Goal: Information Seeking & Learning: Learn about a topic

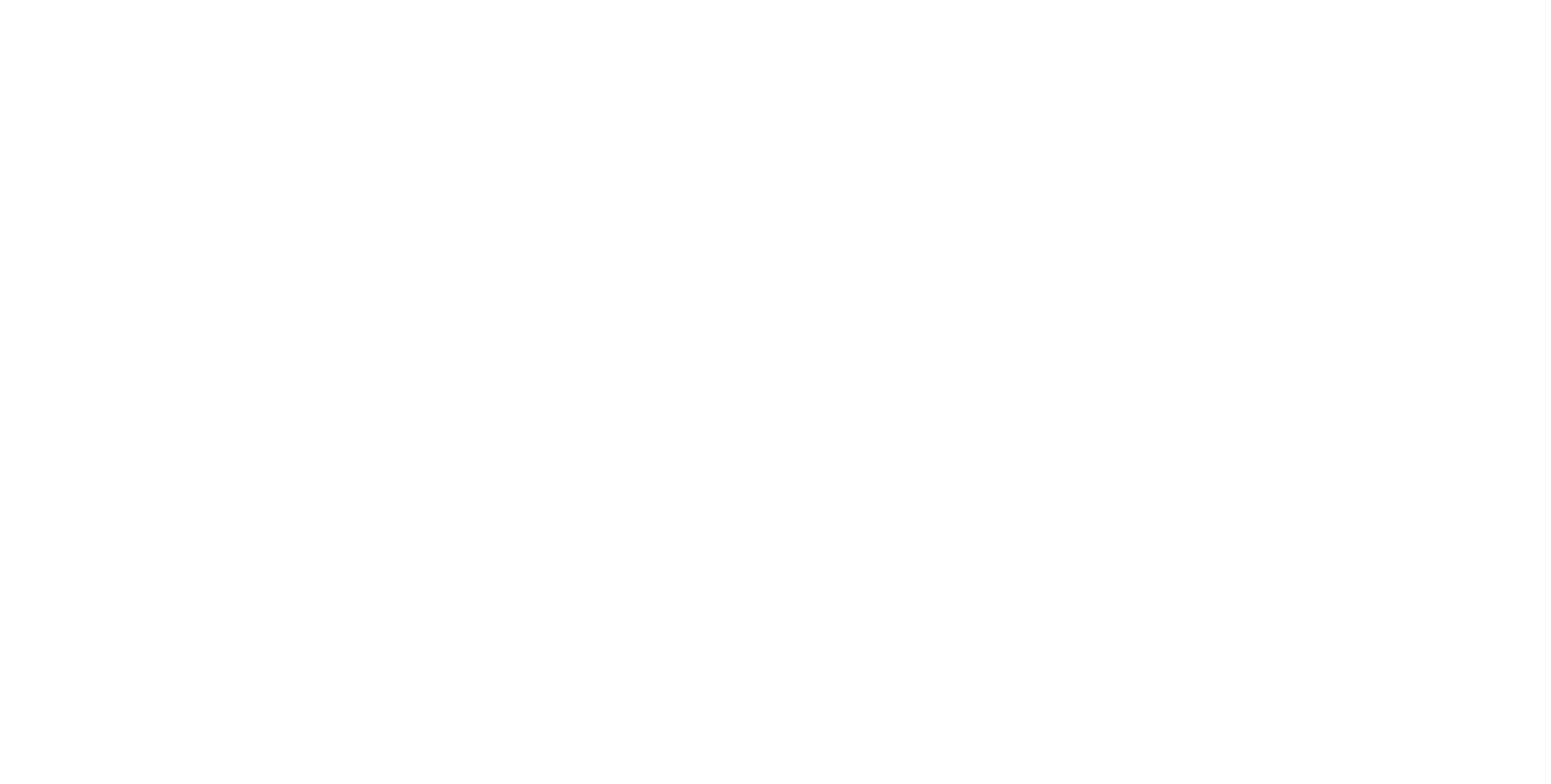
select select "**"
select select "****"
select select "**"
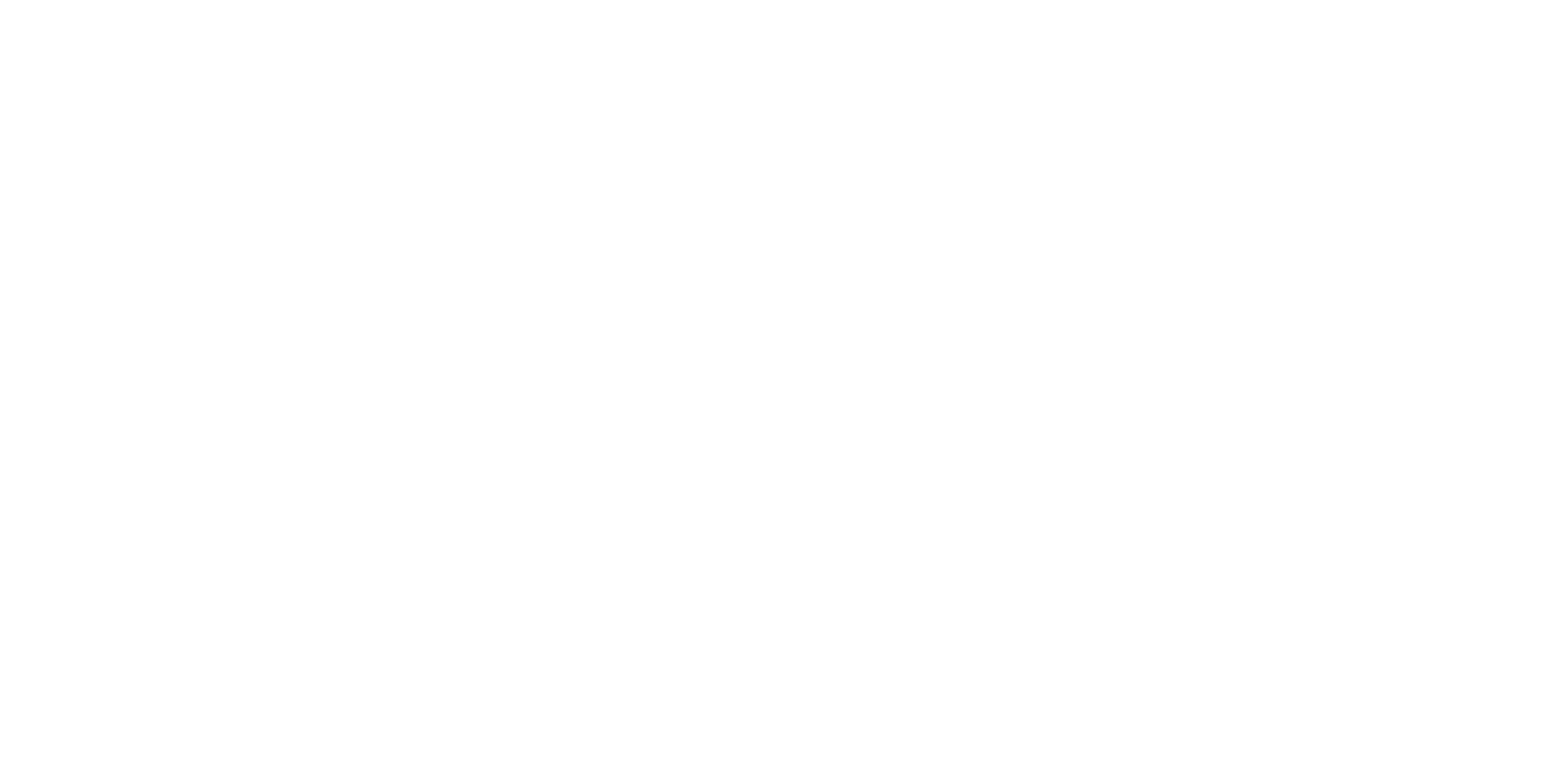
select select "****"
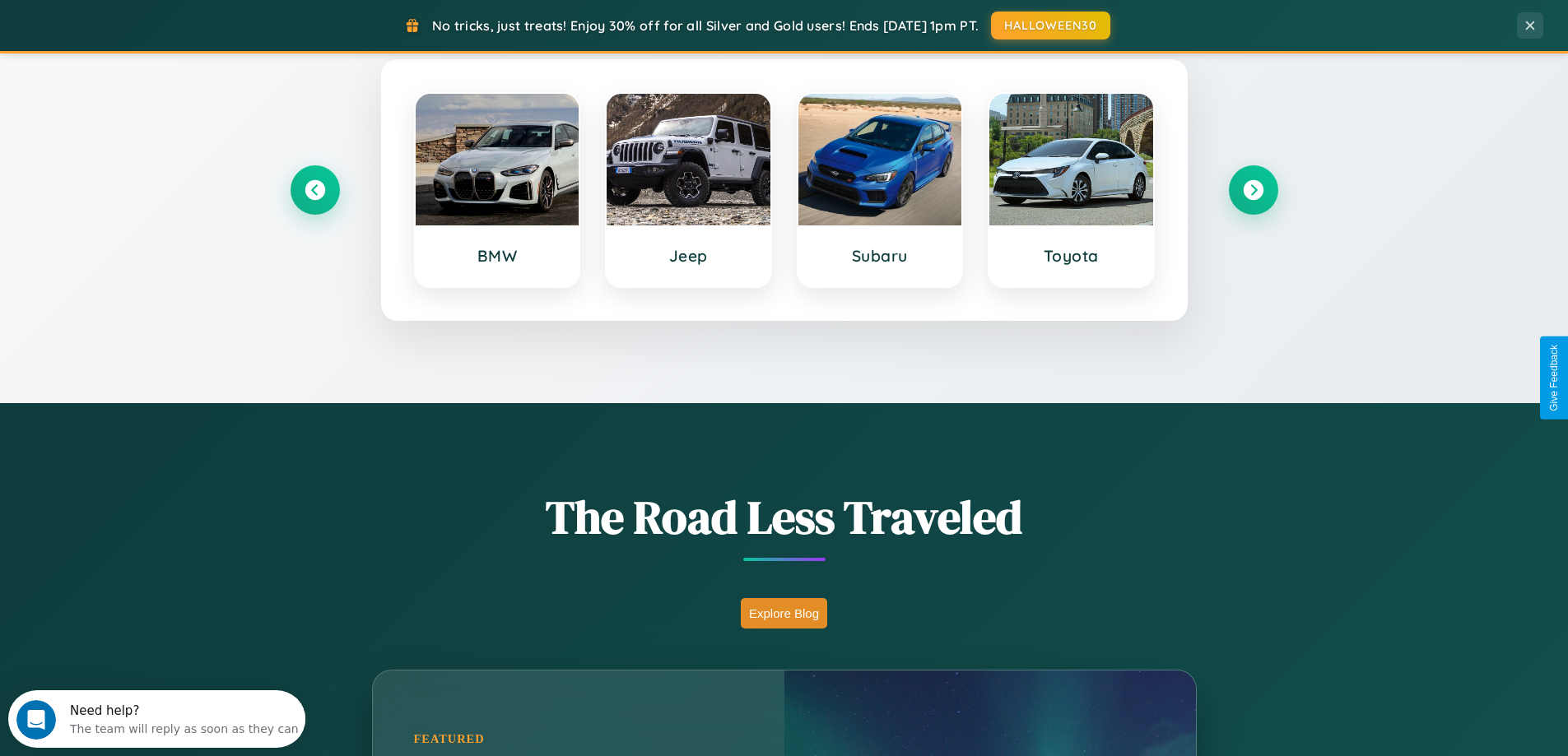
scroll to position [709, 0]
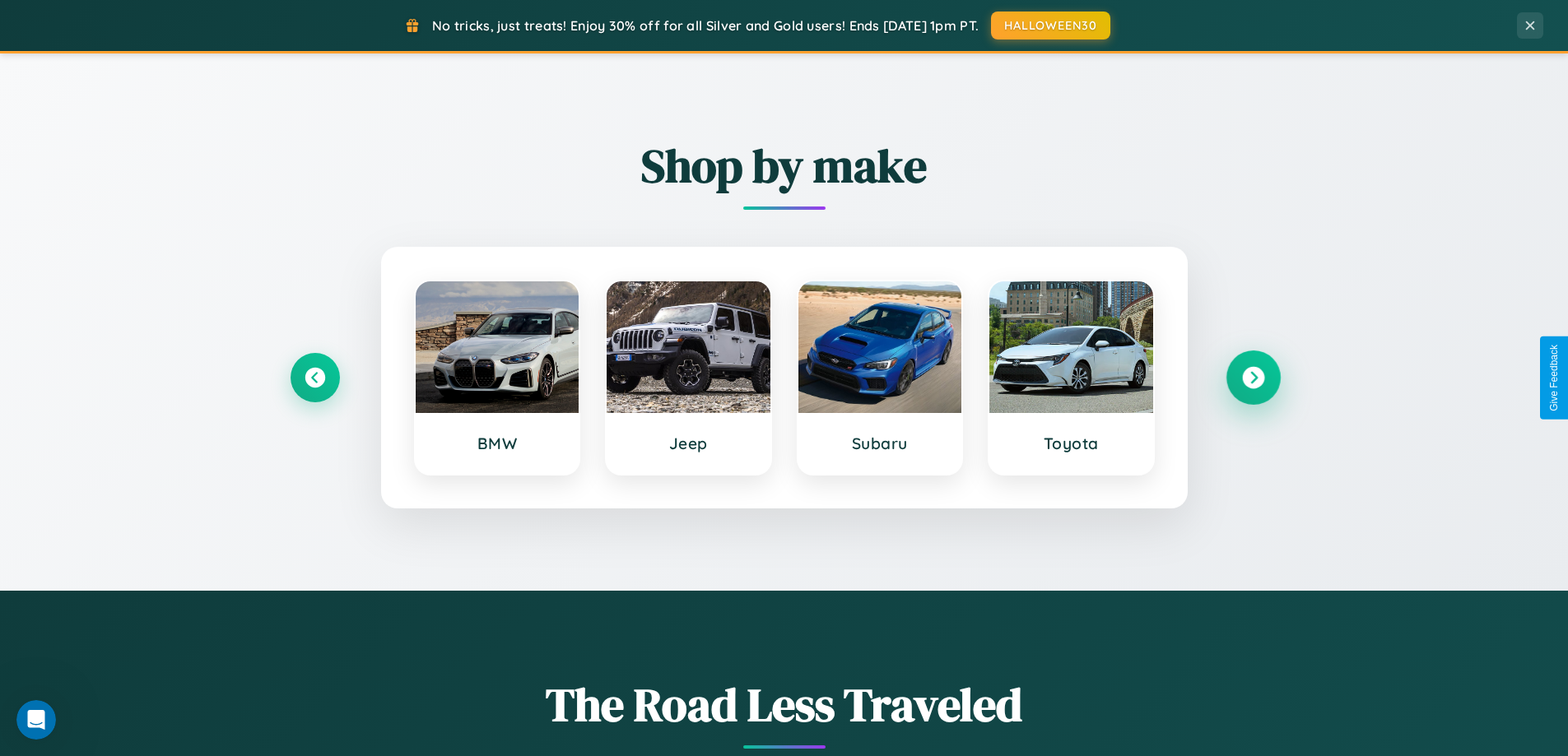
click at [1252, 378] on icon at bounding box center [1253, 378] width 23 height 23
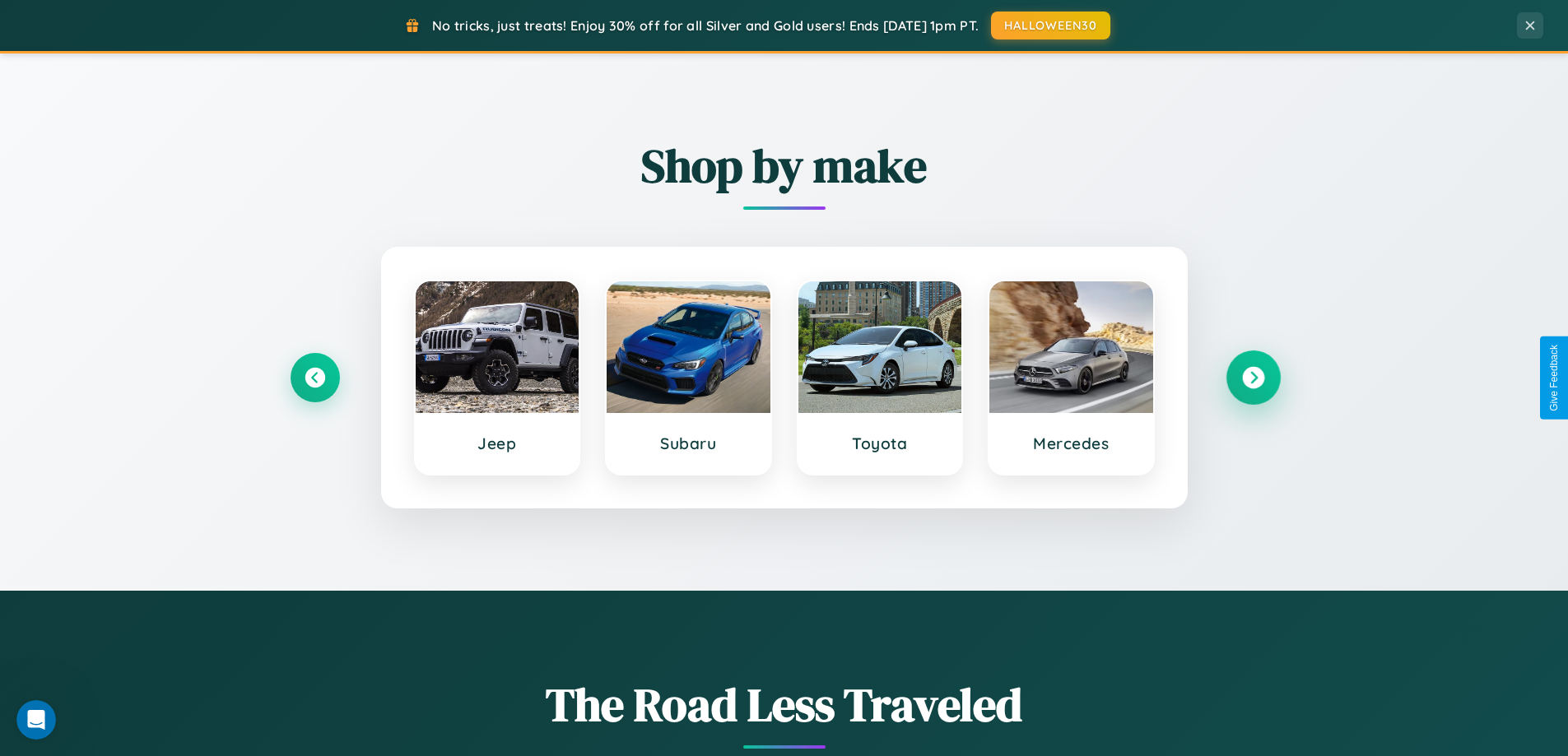
click at [1252, 378] on icon at bounding box center [1253, 378] width 23 height 23
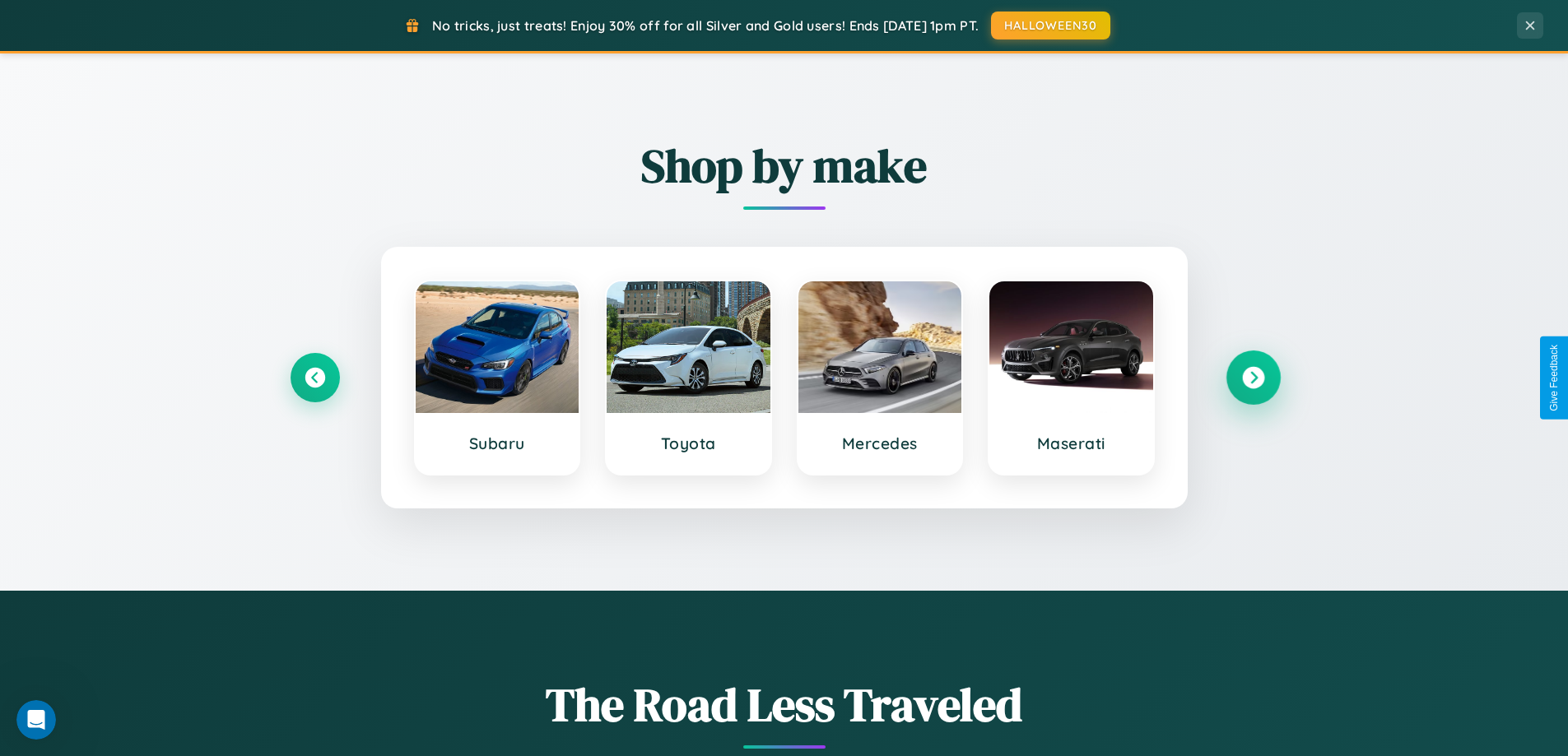
click at [1252, 378] on icon at bounding box center [1253, 378] width 23 height 23
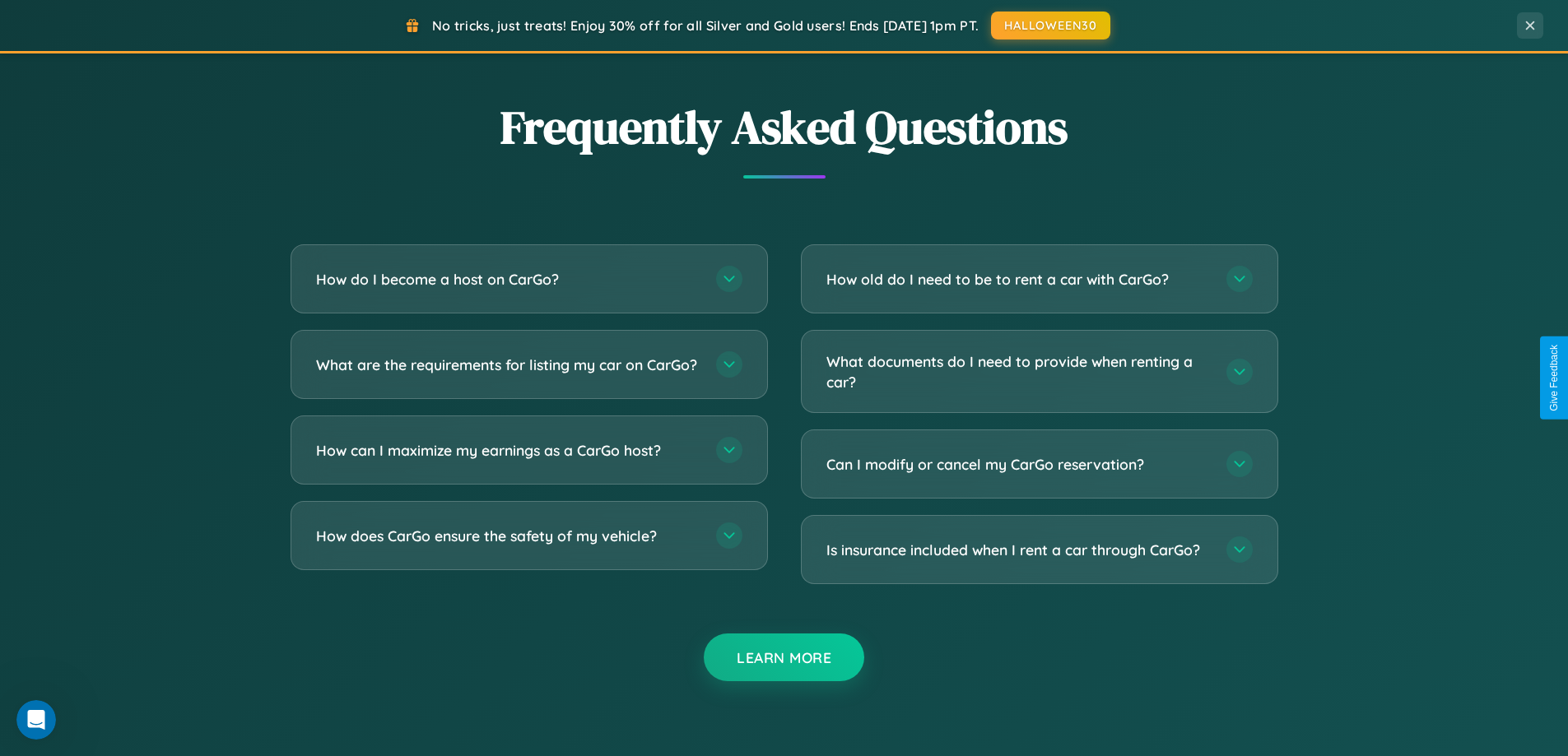
scroll to position [3166, 0]
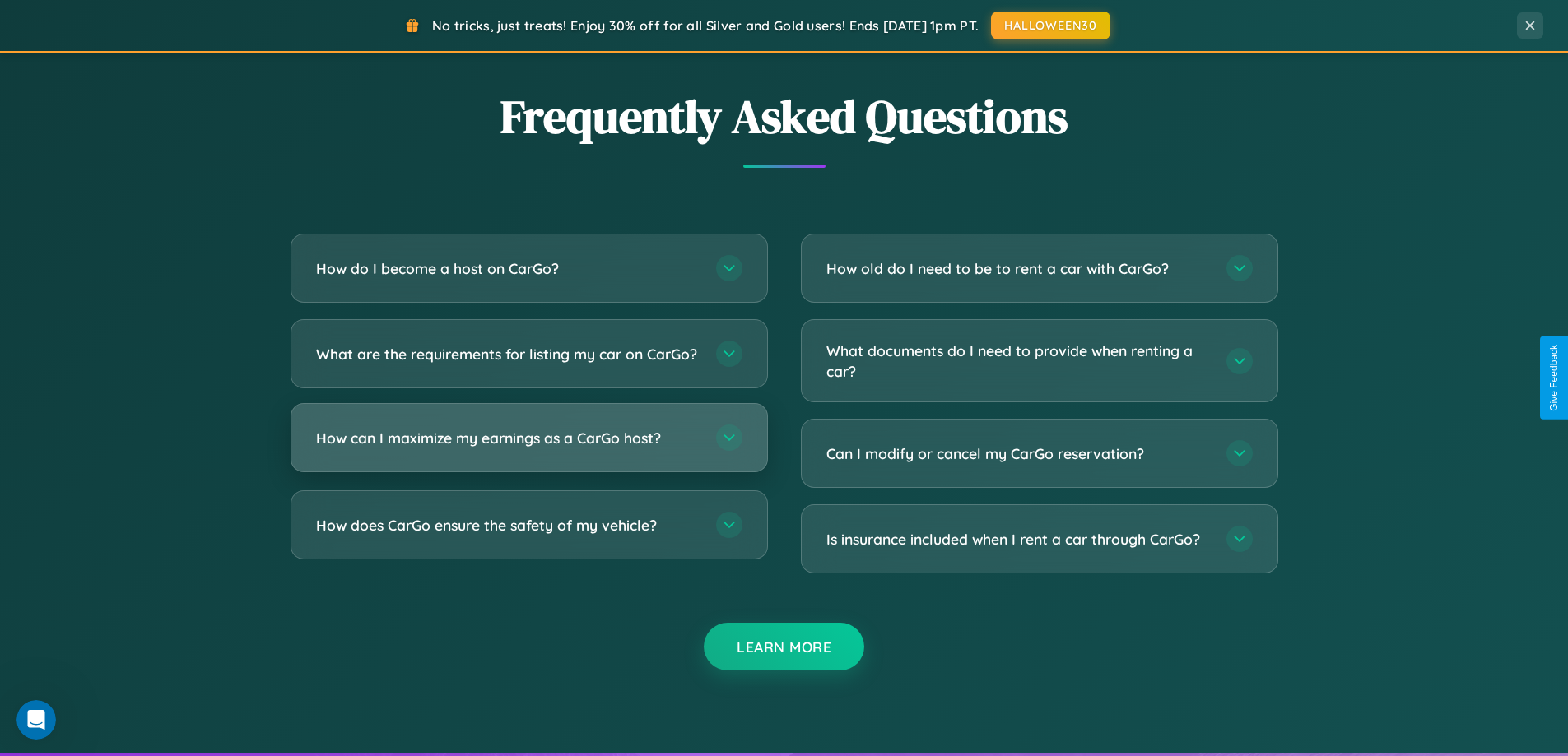
click at [528, 448] on h3 "How can I maximize my earnings as a CarGo host?" at bounding box center [507, 438] width 383 height 21
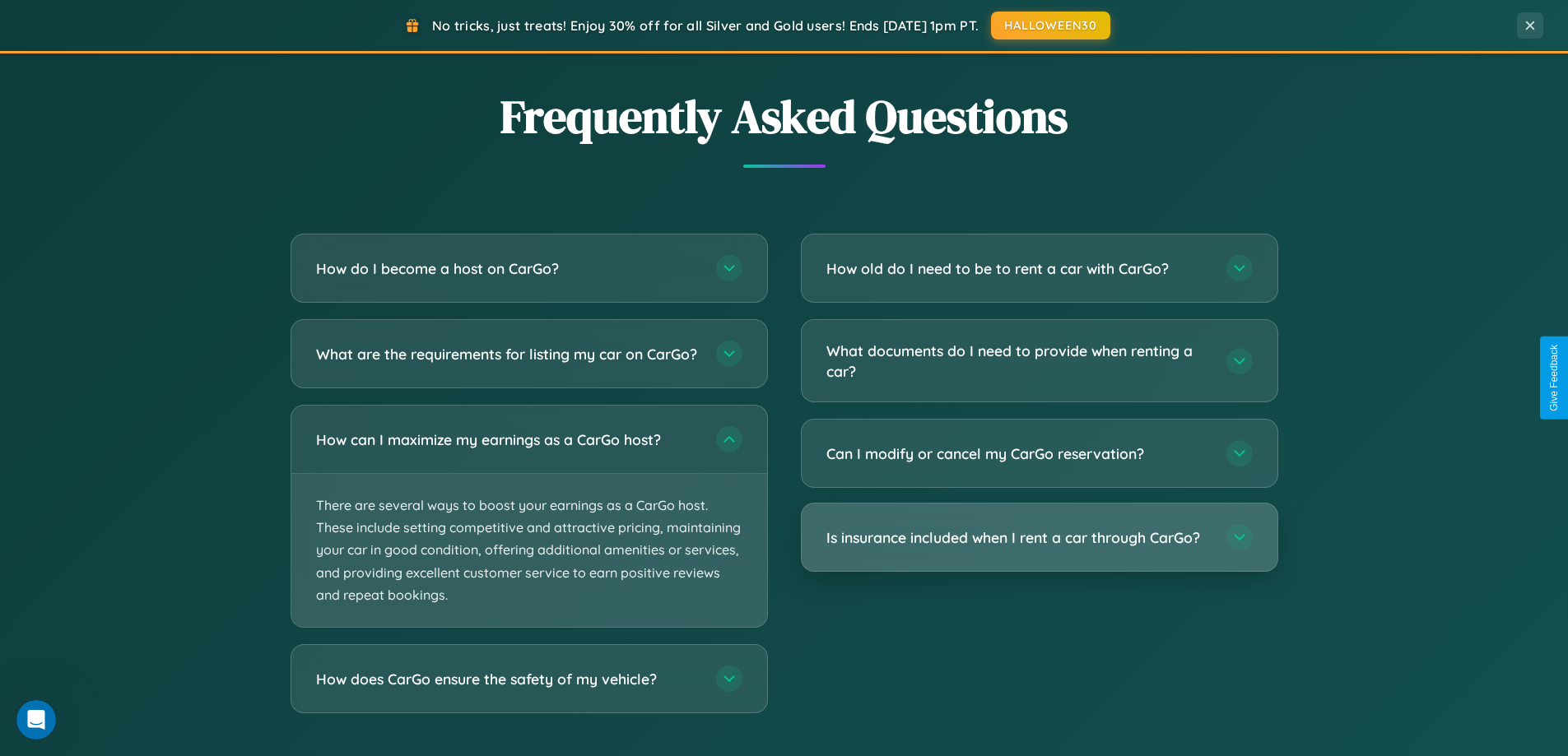
click at [1039, 538] on h3 "Is insurance included when I rent a car through CarGo?" at bounding box center [1018, 538] width 383 height 21
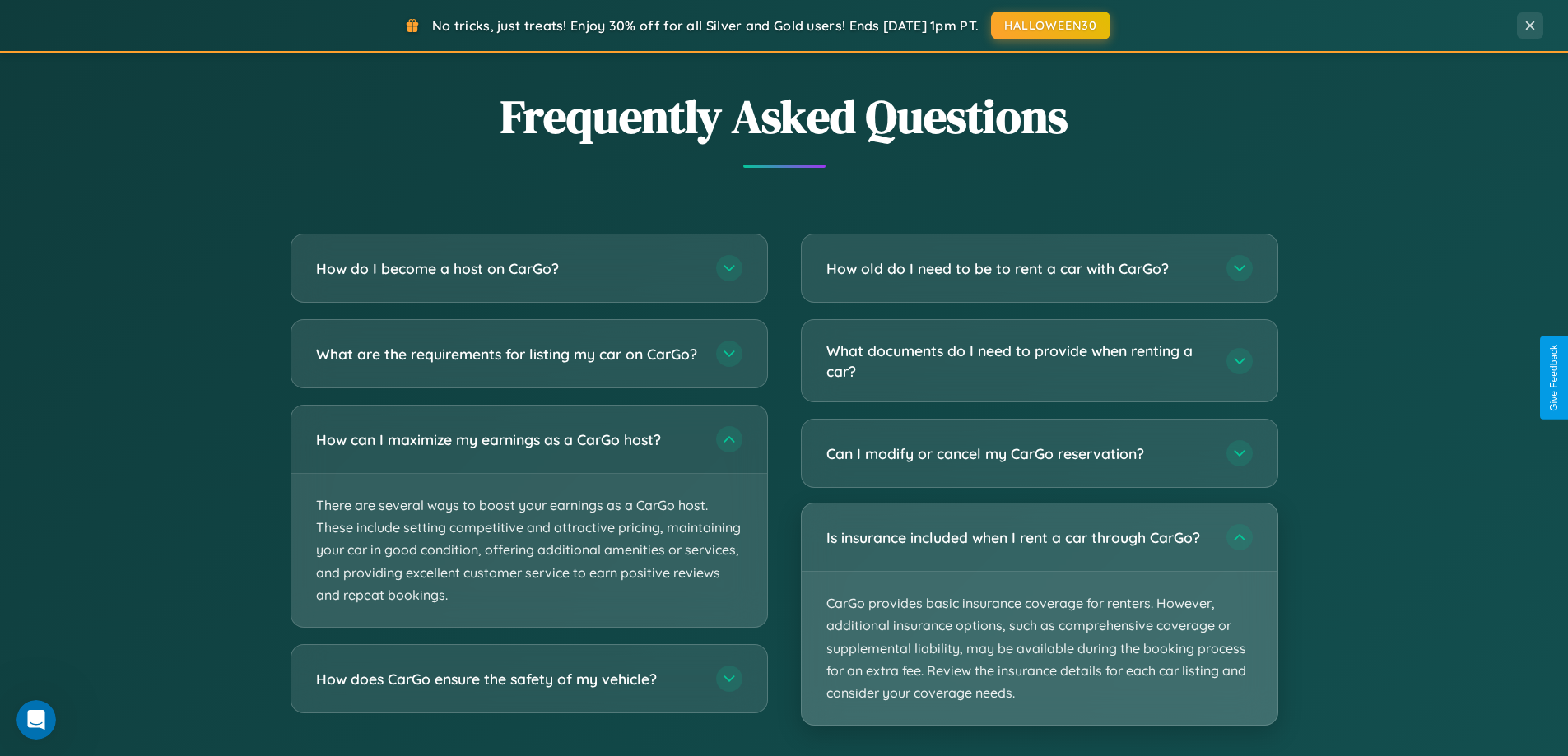
click at [1039, 614] on p "CarGo provides basic insurance coverage for renters. However, additional insura…" at bounding box center [1039, 648] width 475 height 153
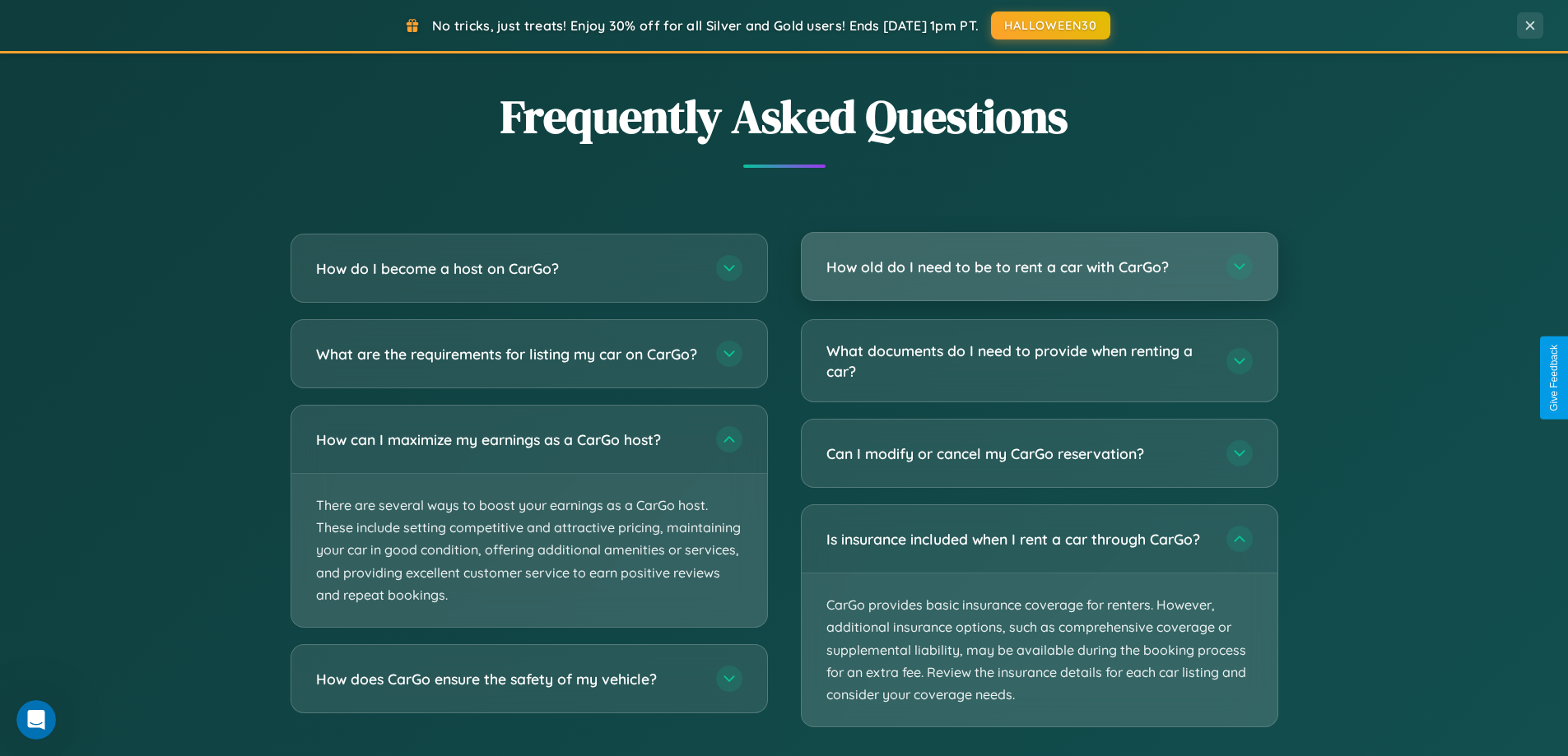
click at [1039, 267] on h3 "How old do I need to be to rent a car with CarGo?" at bounding box center [1018, 267] width 383 height 21
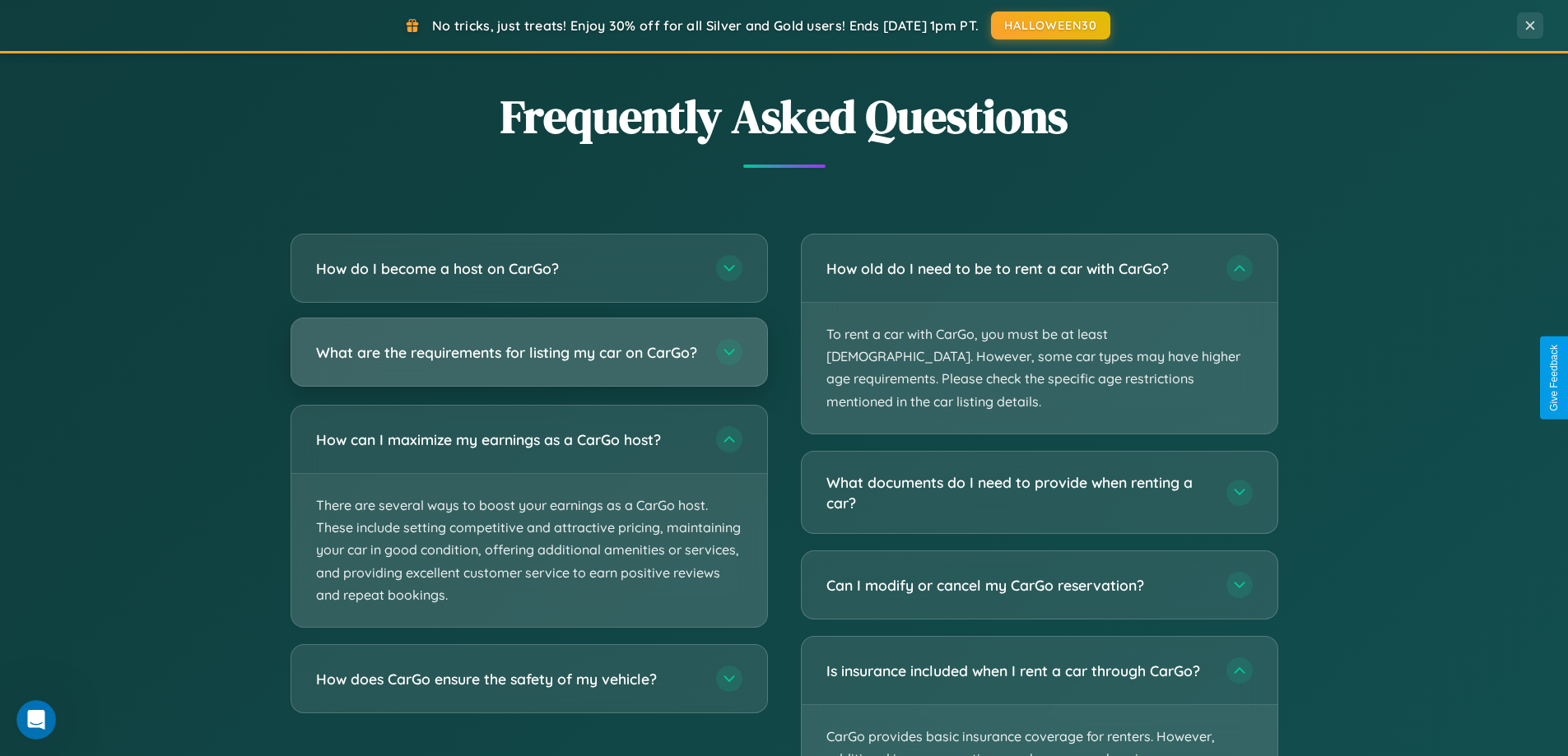
click at [528, 360] on h3 "What are the requirements for listing my car on CarGo?" at bounding box center [507, 353] width 383 height 21
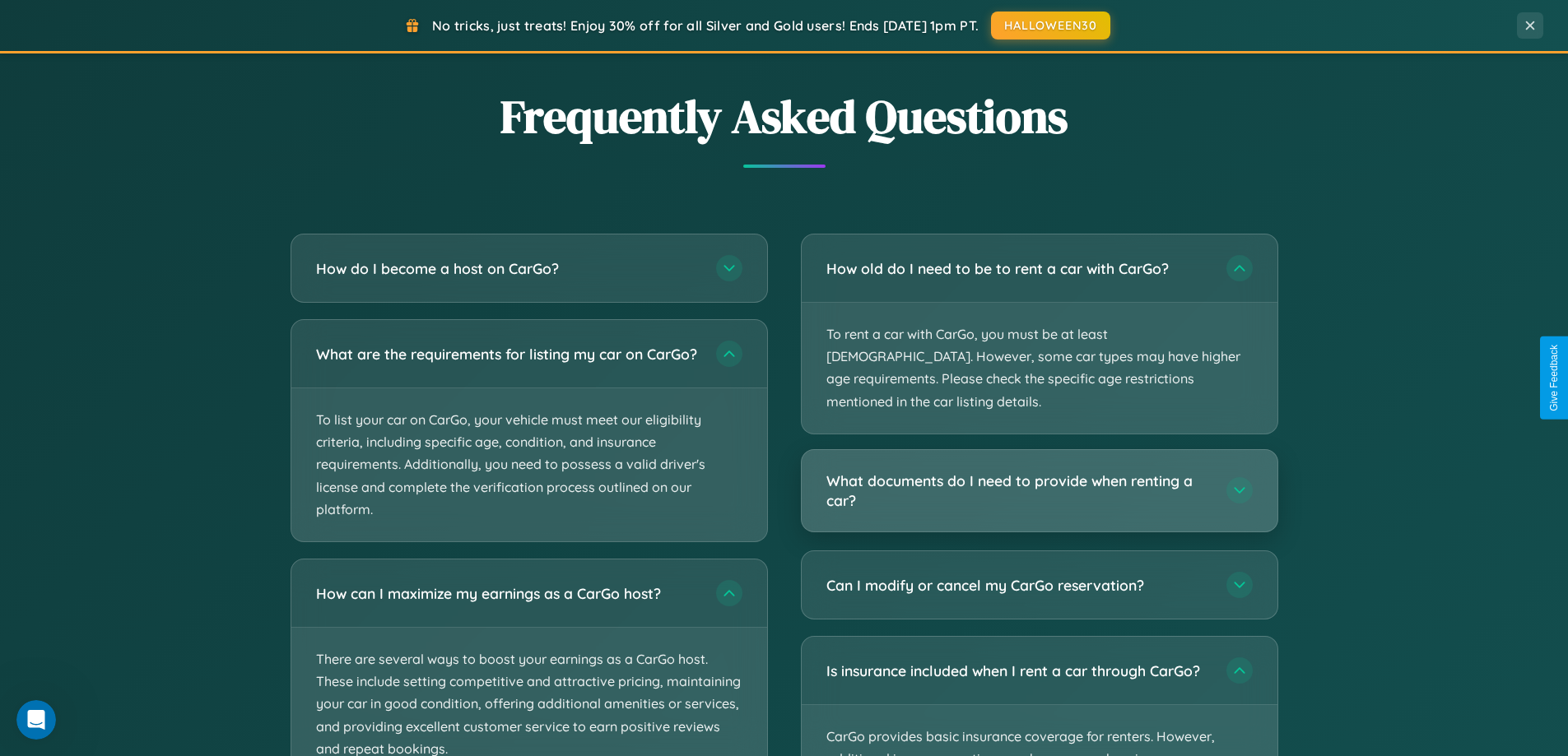
click at [1039, 471] on h3 "What documents do I need to provide when renting a car?" at bounding box center [1018, 491] width 383 height 40
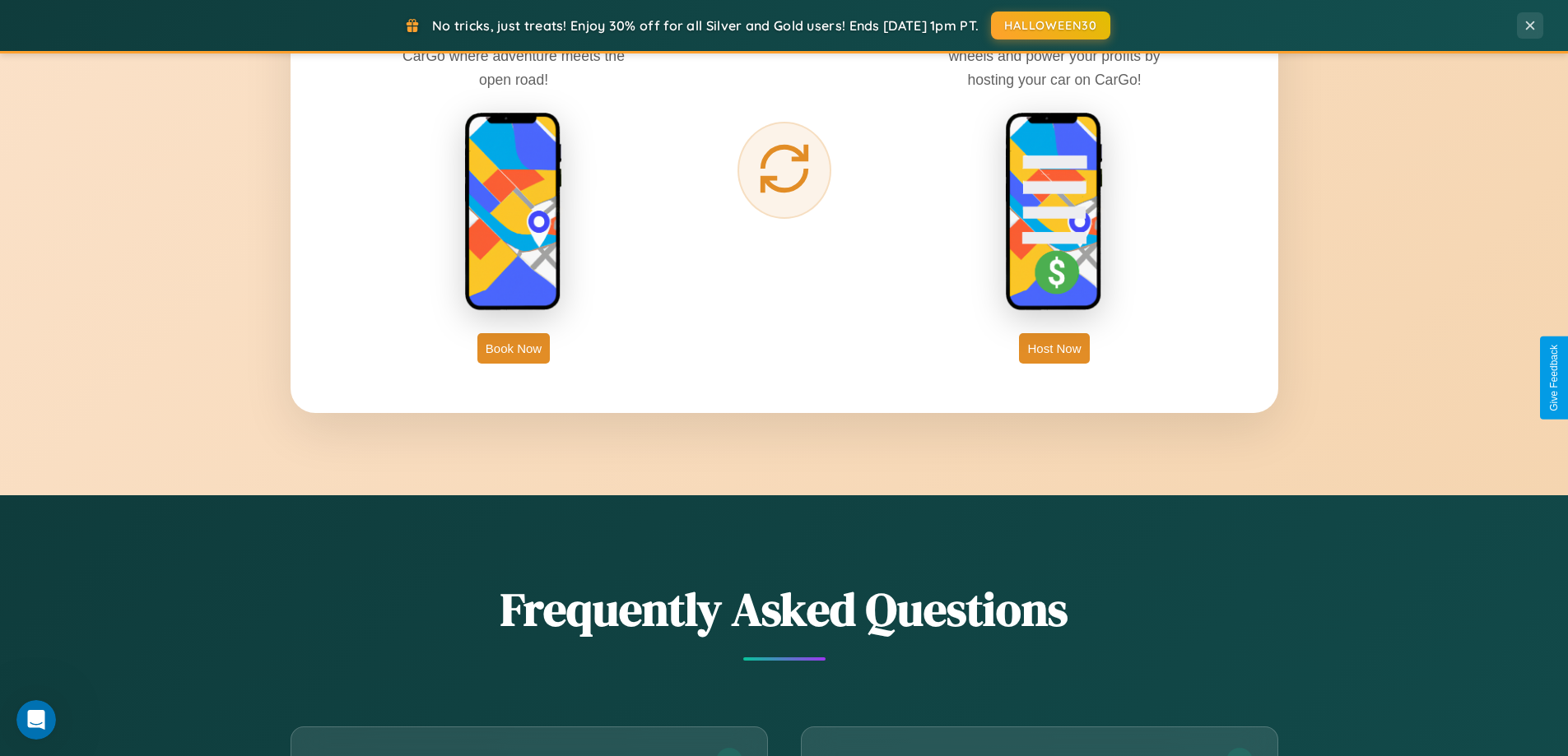
scroll to position [2643, 0]
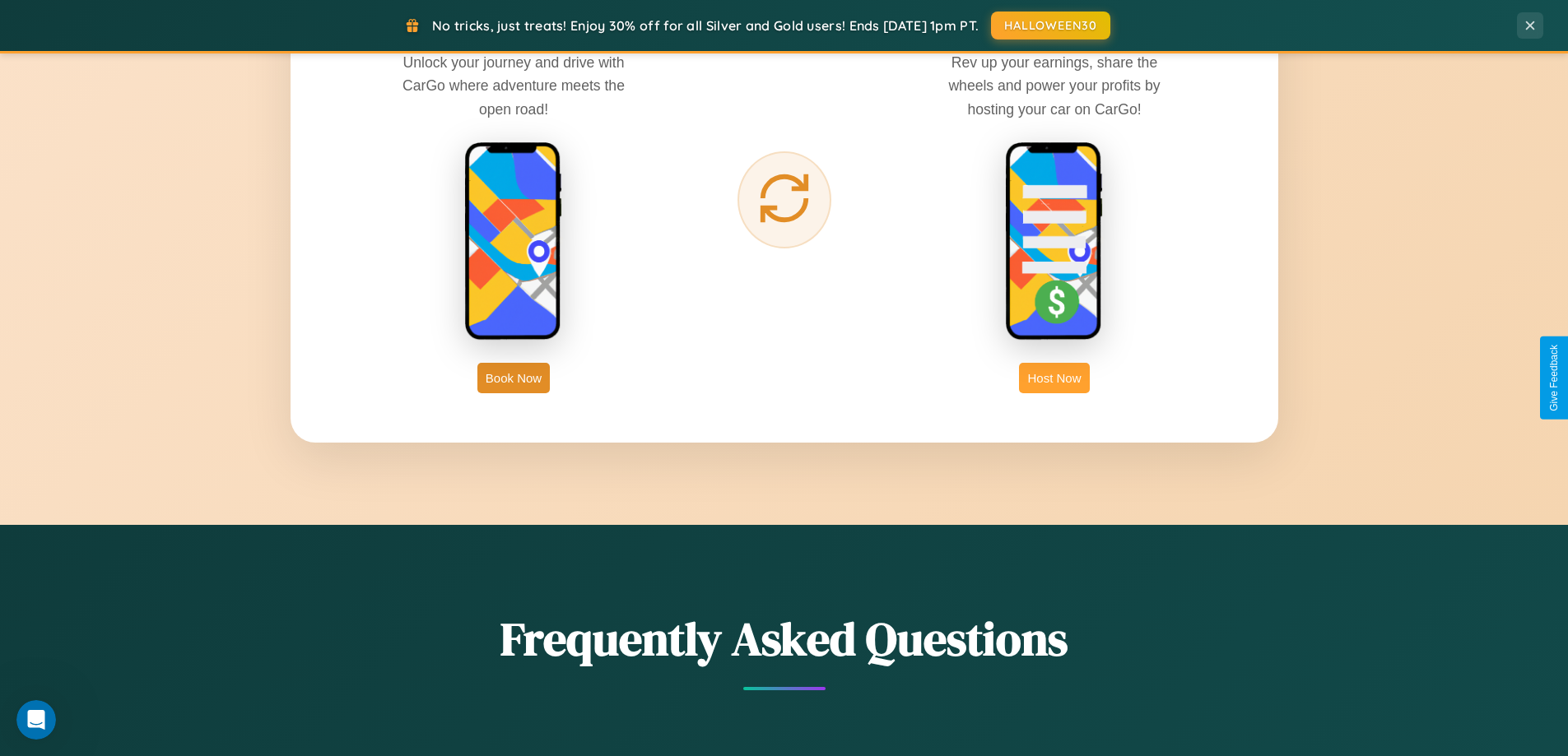
click at [1055, 378] on button "Host Now" at bounding box center [1054, 377] width 70 height 30
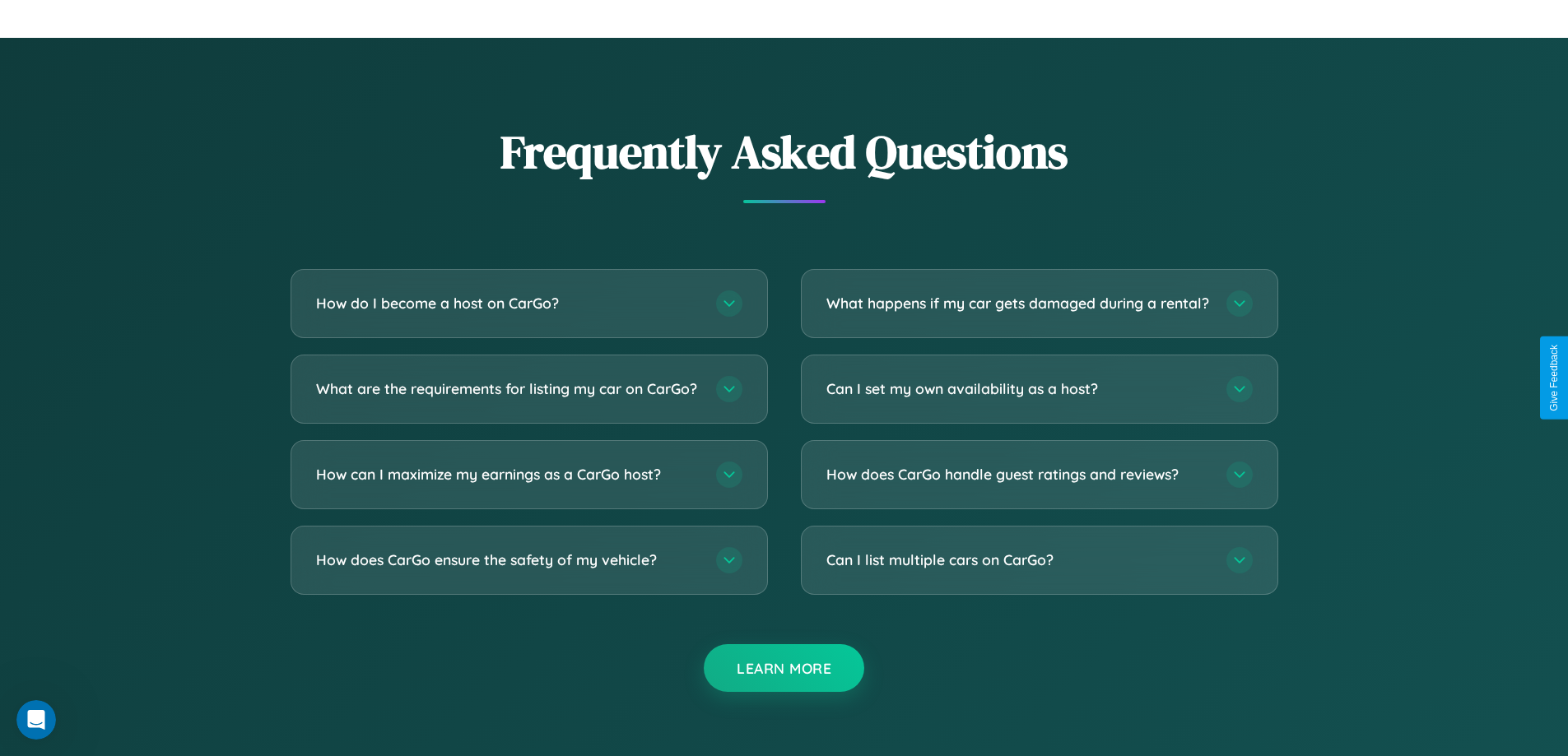
scroll to position [2224, 0]
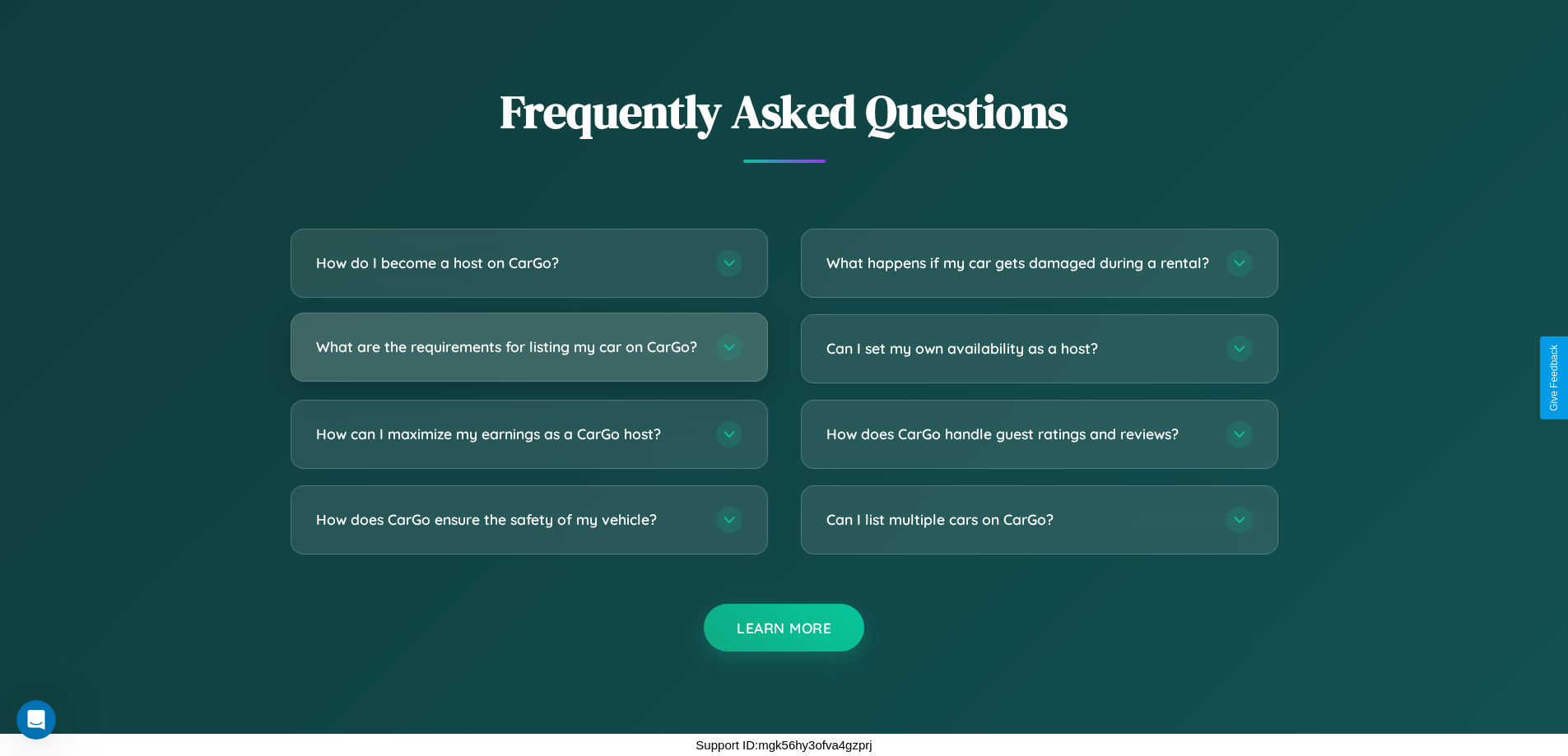
click at [528, 340] on h3 "What are the requirements for listing my car on CarGo?" at bounding box center [507, 347] width 383 height 21
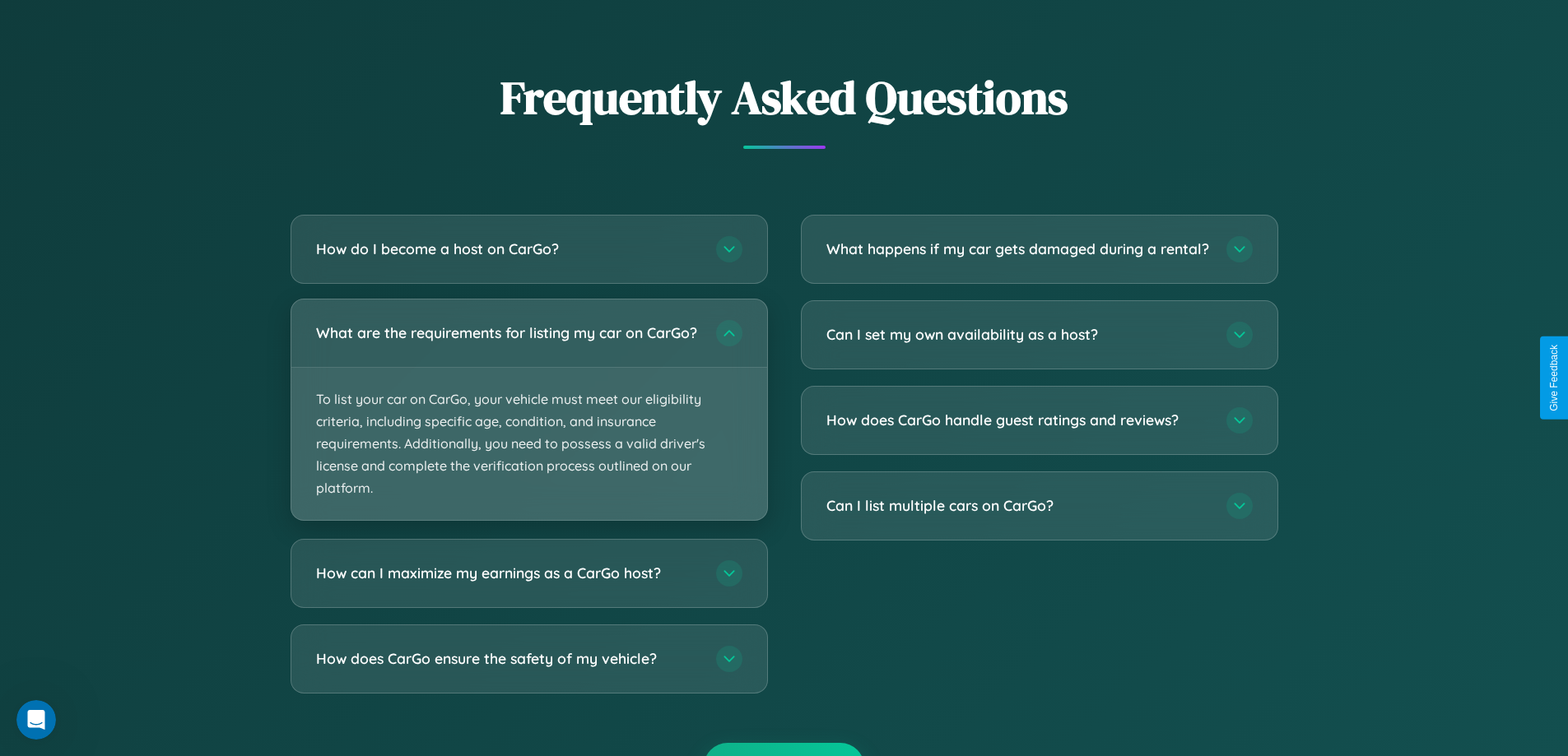
click at [528, 416] on p "To list your car on CarGo, your vehicle must meet our eligibility criteria, inc…" at bounding box center [529, 444] width 475 height 153
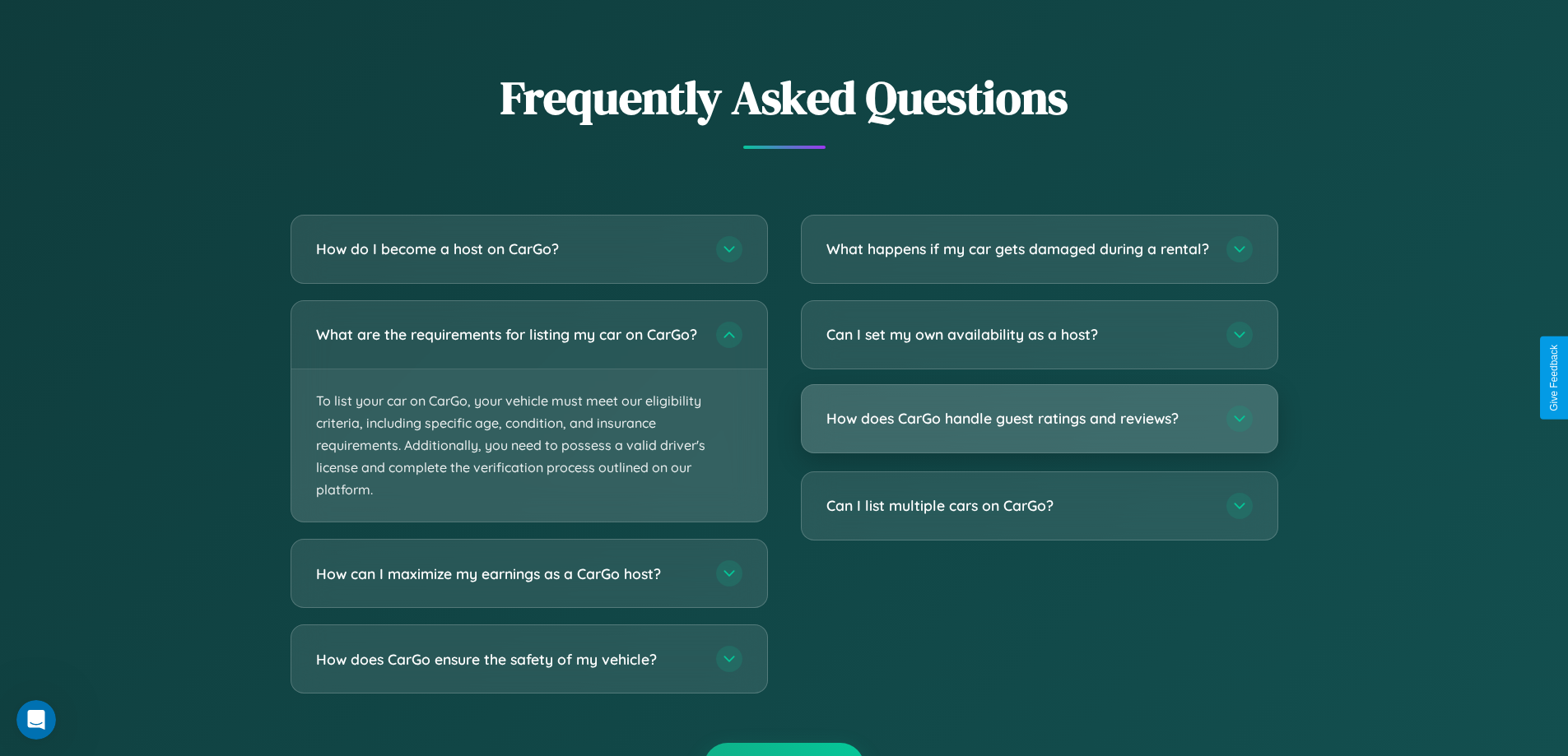
click at [1039, 428] on h3 "How does CarGo handle guest ratings and reviews?" at bounding box center [1018, 419] width 383 height 21
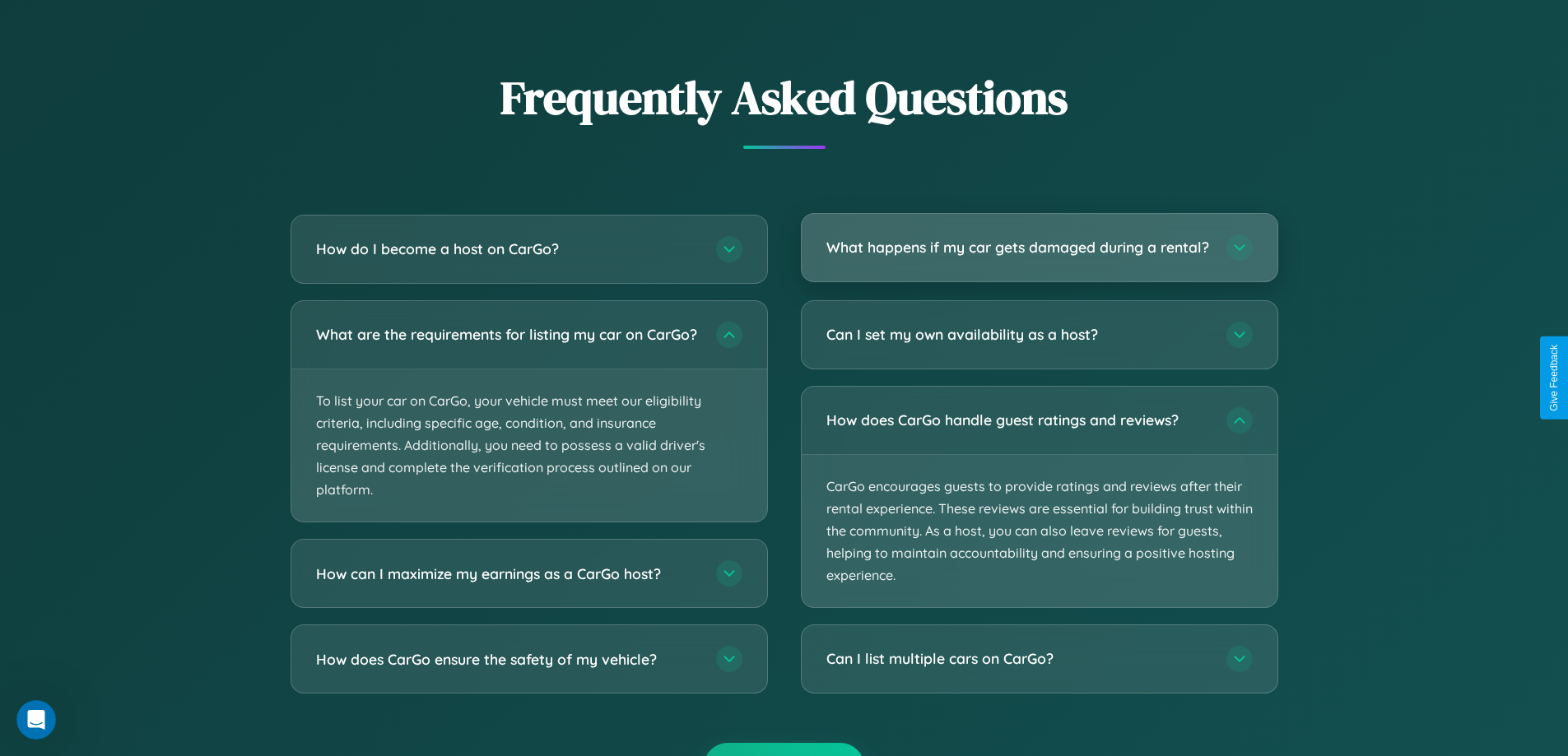
click at [1039, 254] on h3 "What happens if my car gets damaged during a rental?" at bounding box center [1018, 247] width 383 height 21
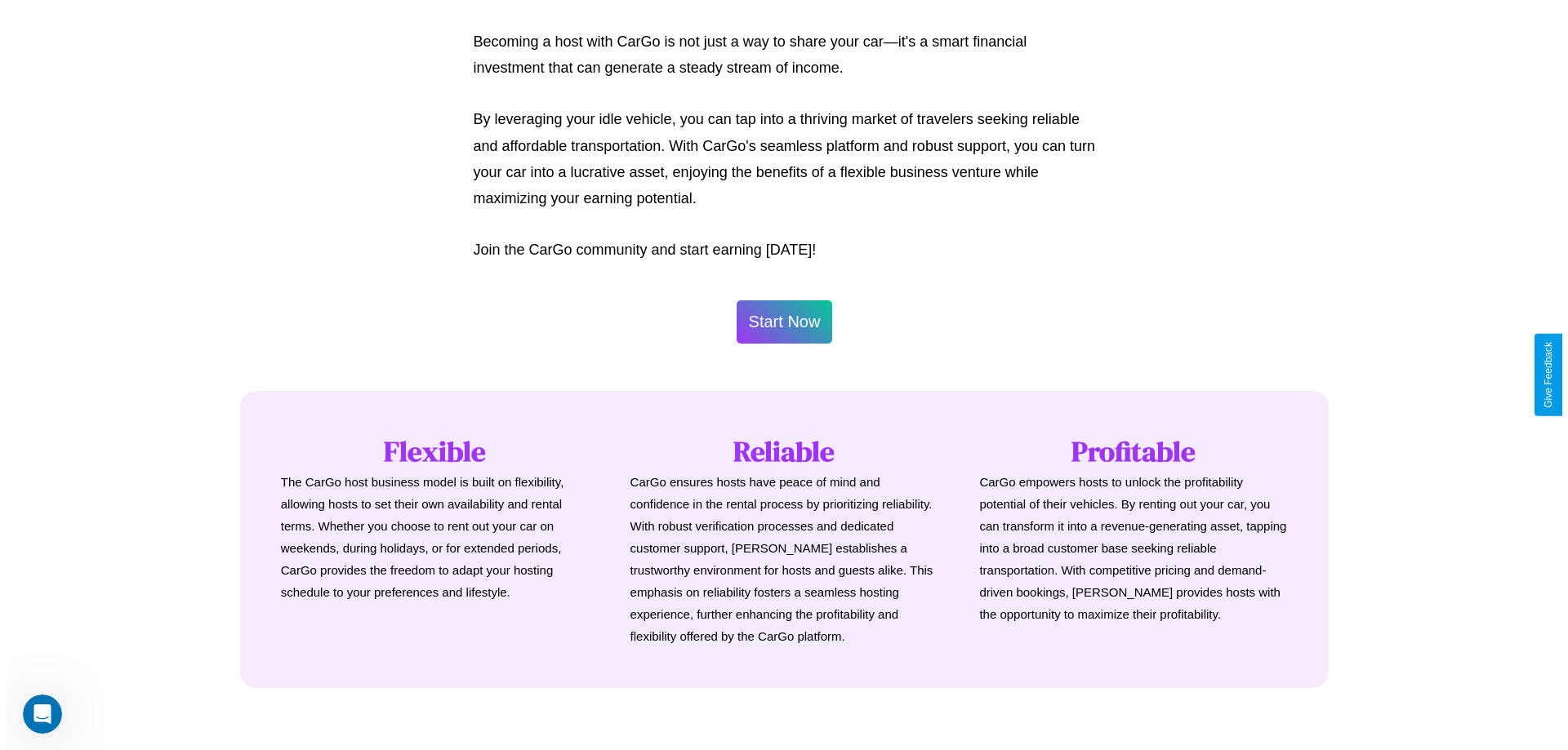
scroll to position [789, 0]
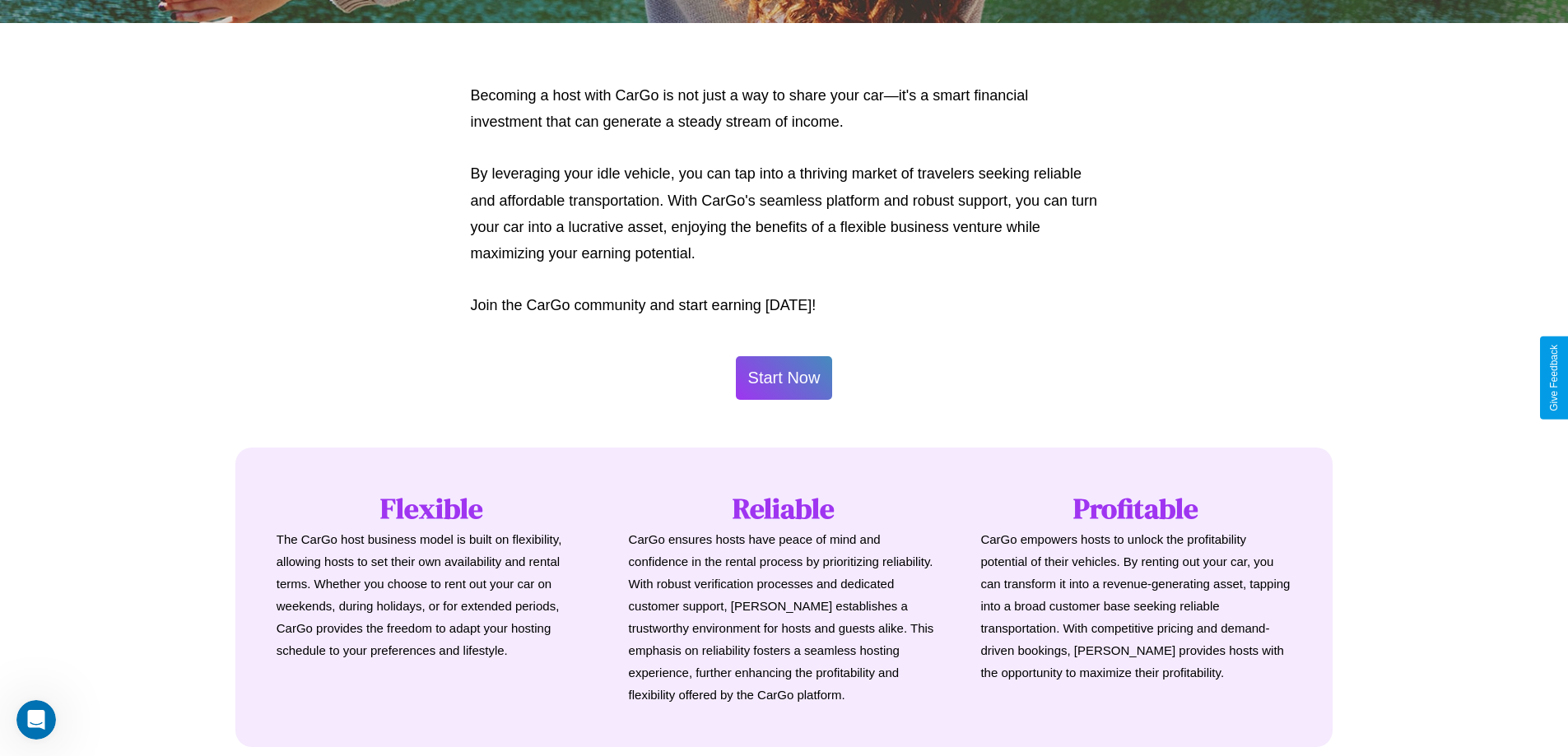
click at [783, 378] on button "Start Now" at bounding box center [784, 378] width 97 height 43
